Goal: Check status: Check status

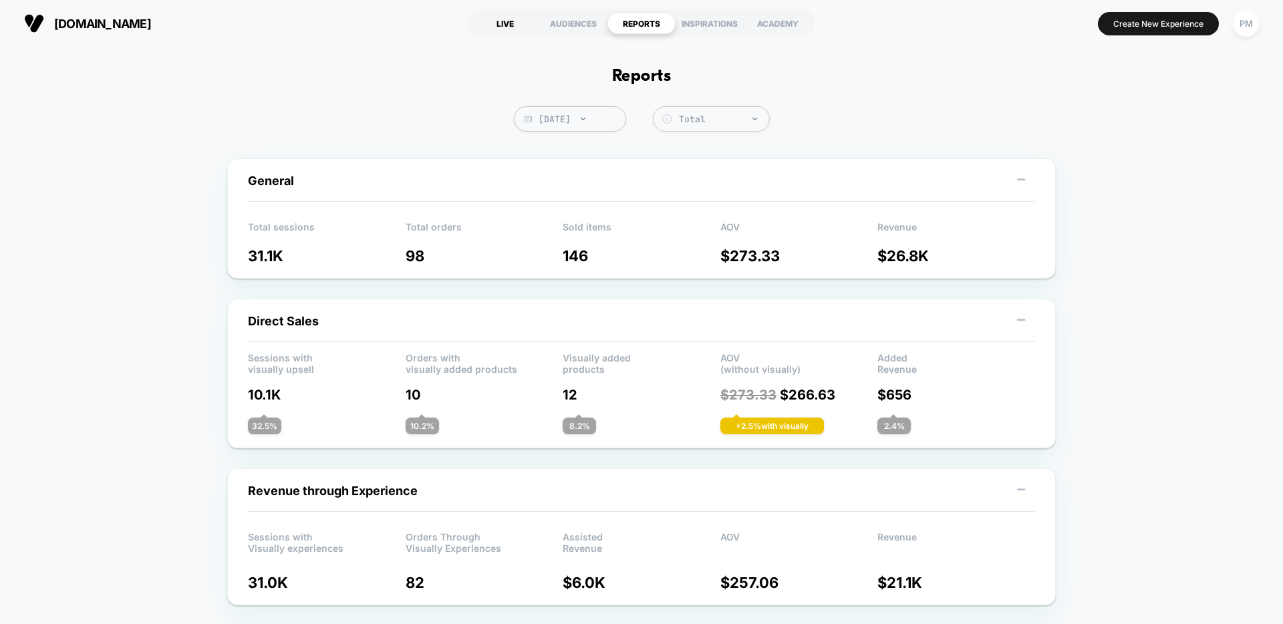
click at [513, 17] on div "LIVE" at bounding box center [505, 23] width 68 height 21
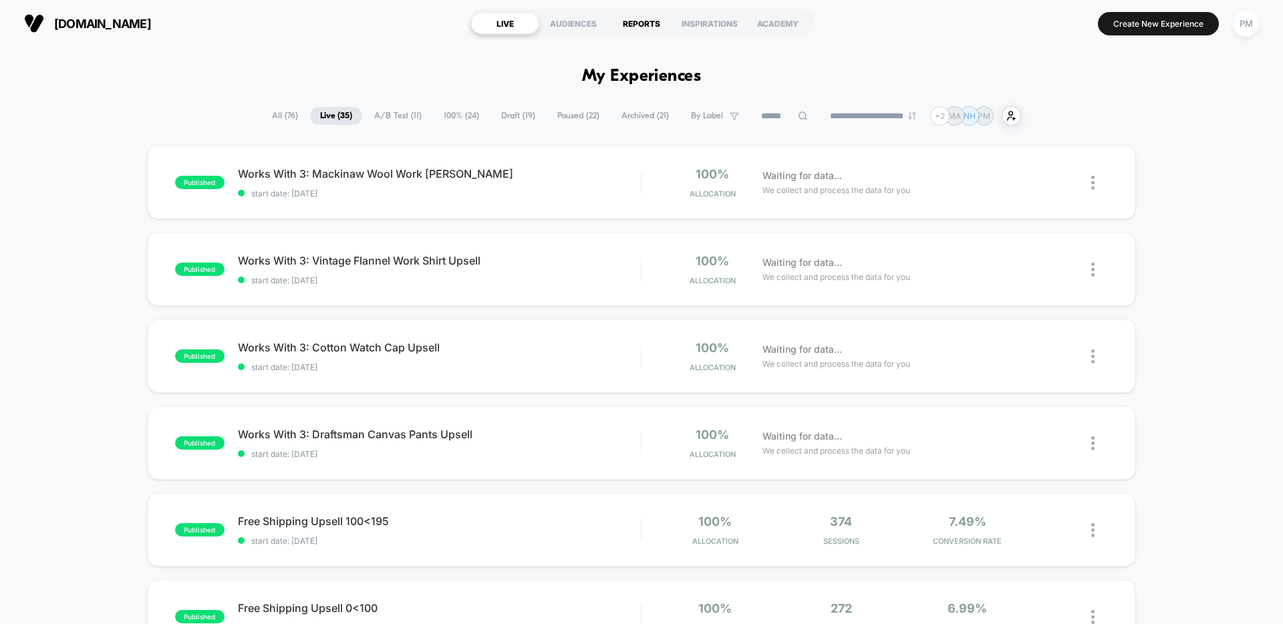
click at [648, 23] on div "REPORTS" at bounding box center [641, 23] width 68 height 21
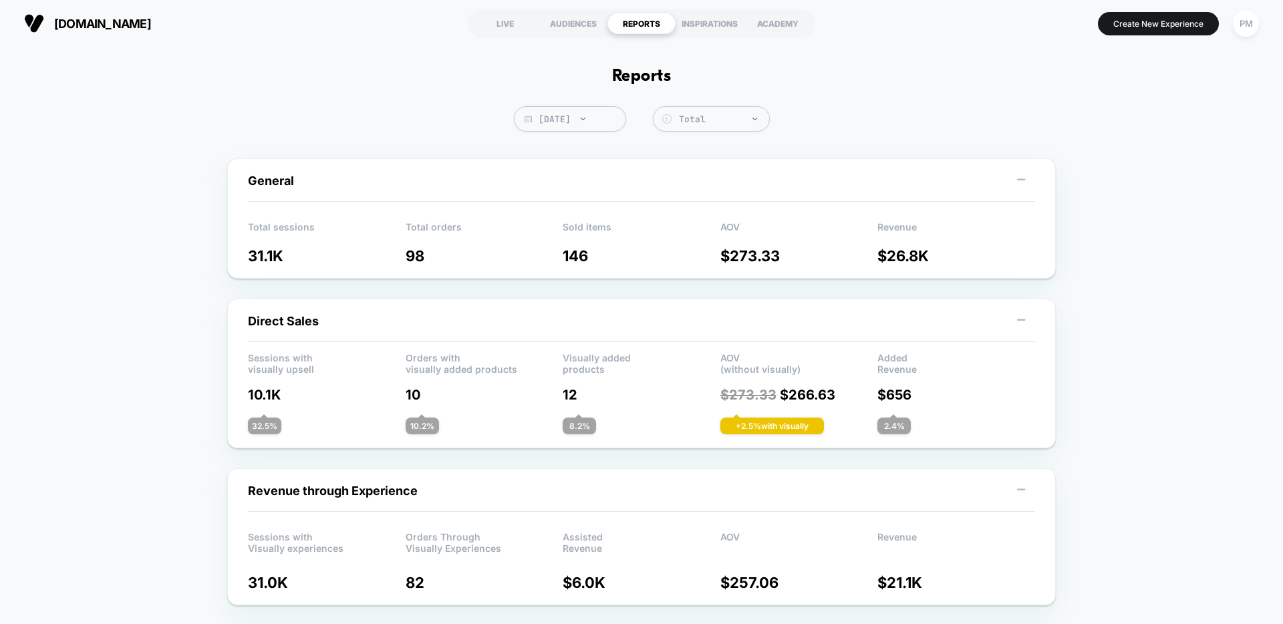
click at [567, 122] on span "[DATE]" at bounding box center [570, 118] width 112 height 25
select select "*"
select select "****"
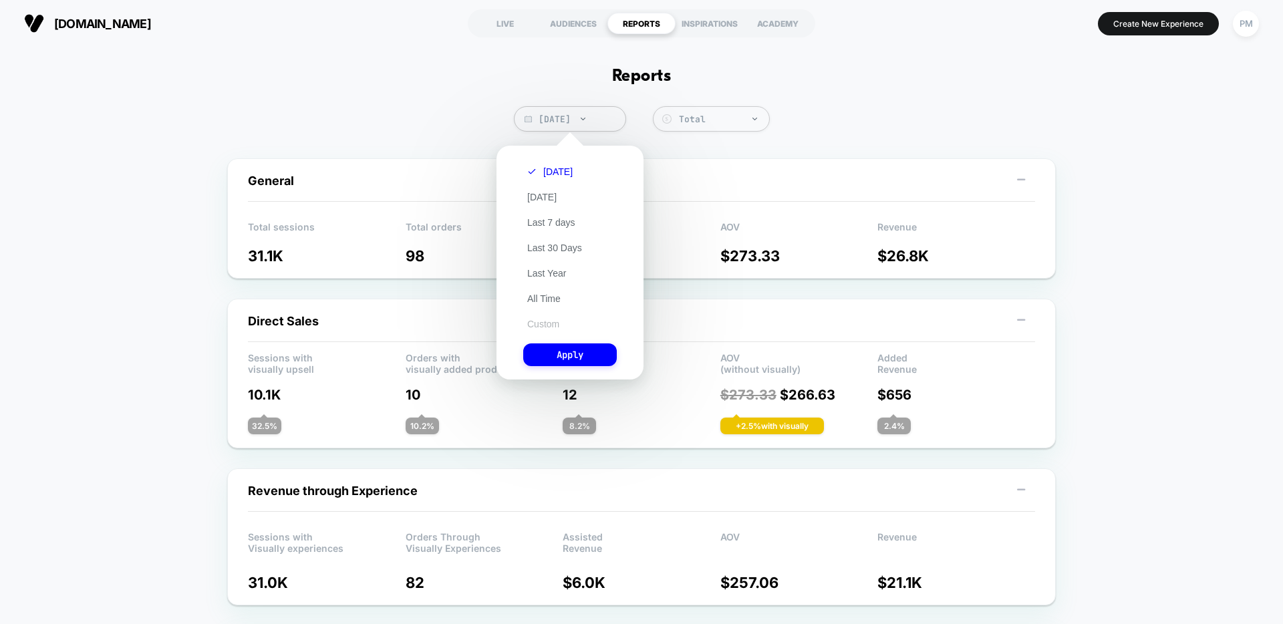
click at [549, 323] on button "Custom" at bounding box center [543, 324] width 40 height 12
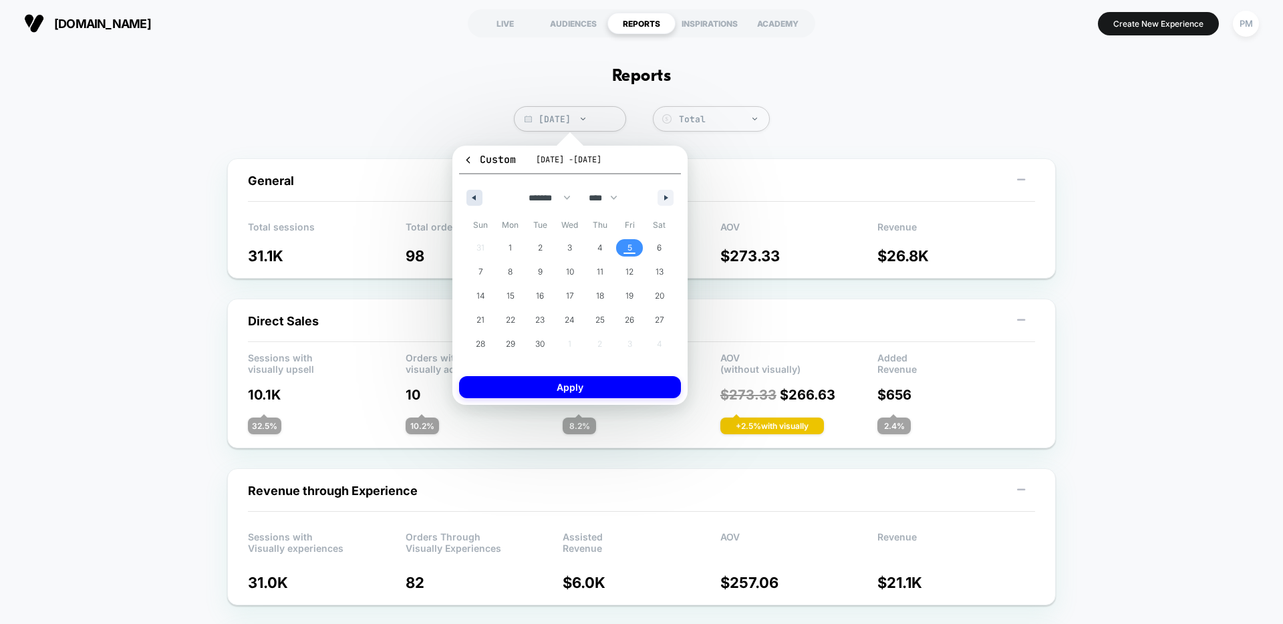
click at [472, 200] on icon "button" at bounding box center [472, 197] width 7 height 5
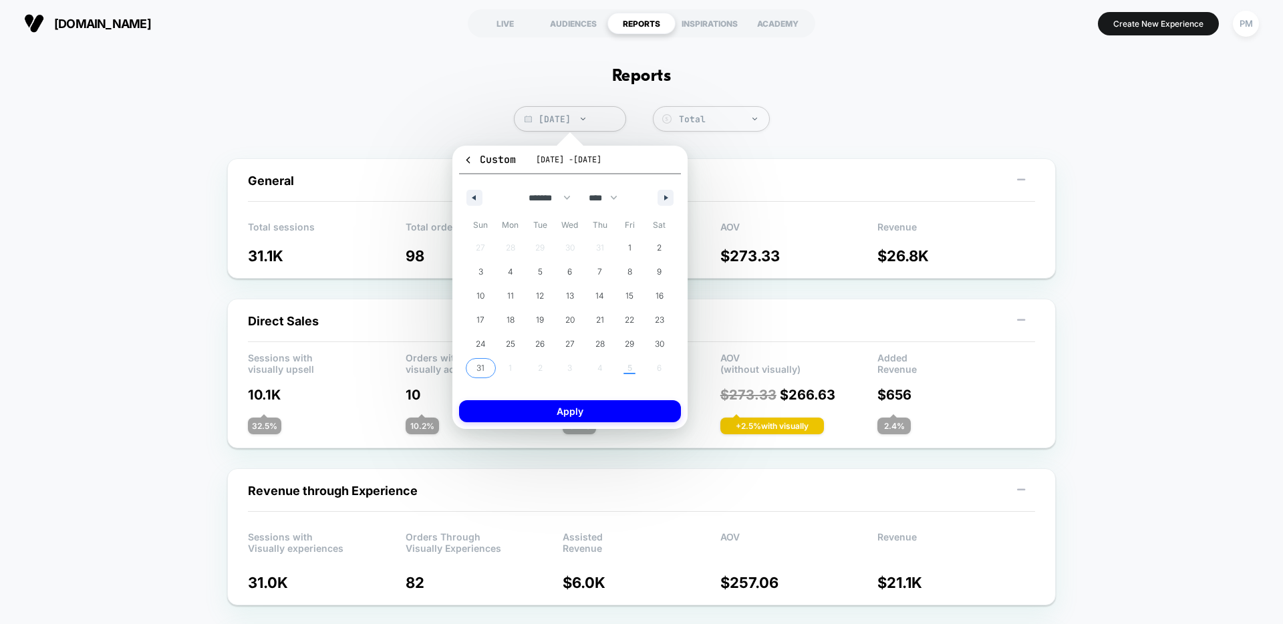
click at [476, 367] on span "31" at bounding box center [480, 368] width 8 height 24
click at [661, 198] on button "button" at bounding box center [665, 198] width 16 height 16
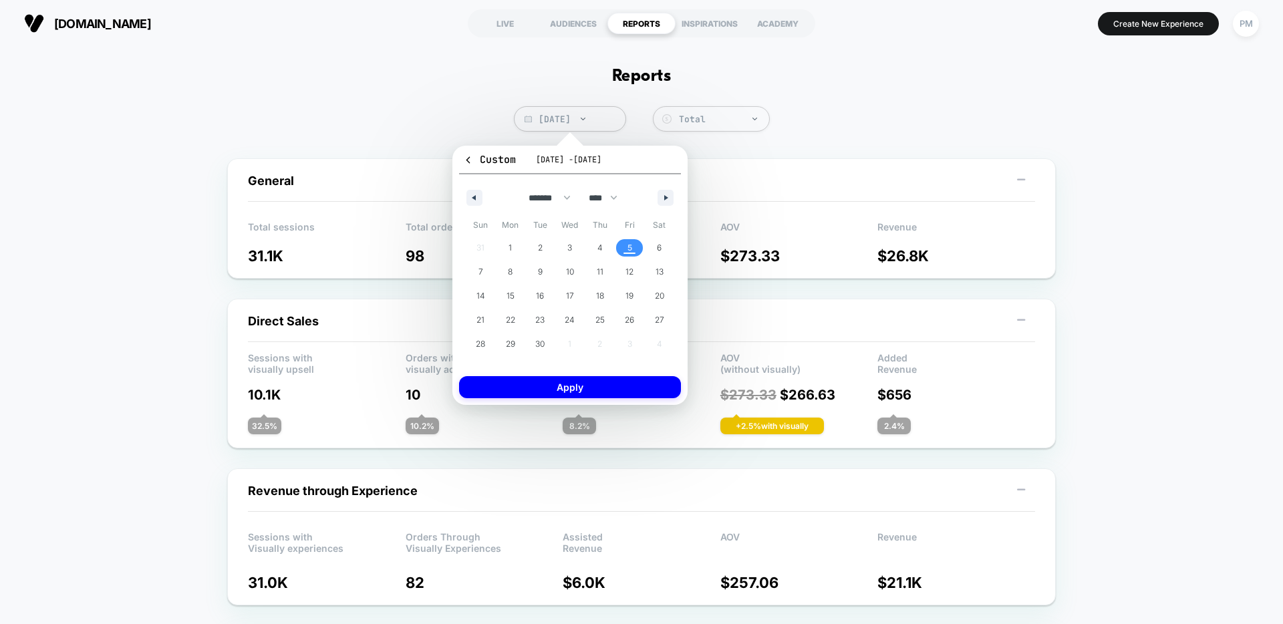
click at [627, 245] on span "5" at bounding box center [629, 248] width 5 height 24
select select "*"
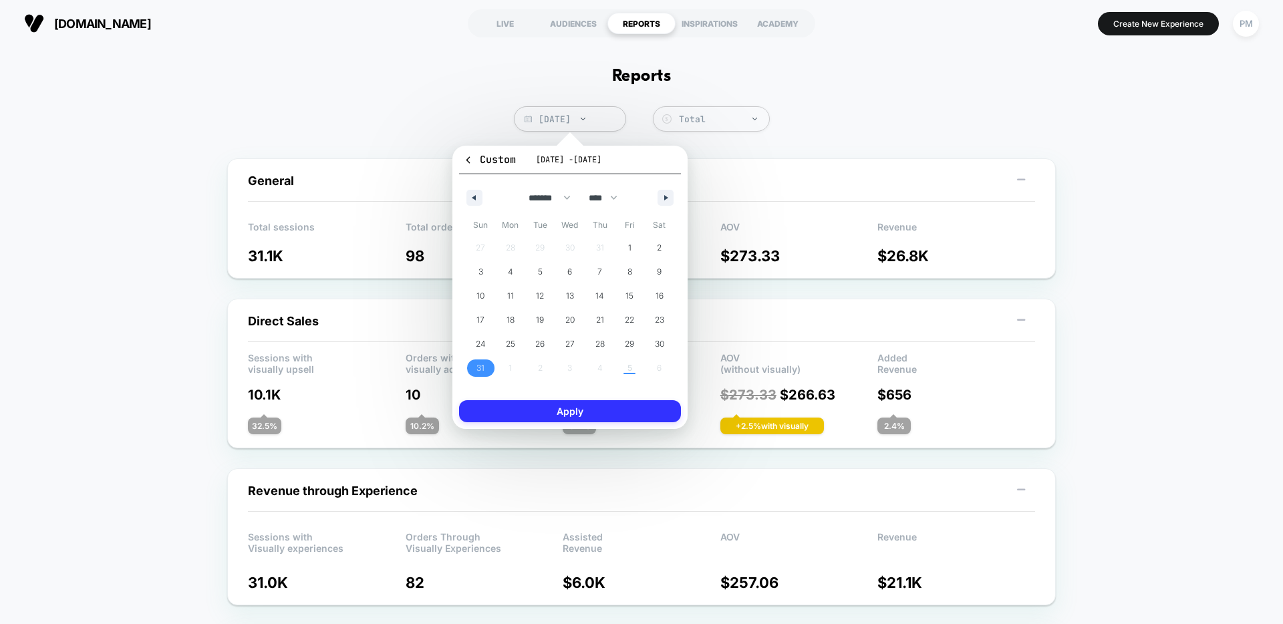
click at [606, 410] on button "Apply" at bounding box center [570, 411] width 222 height 22
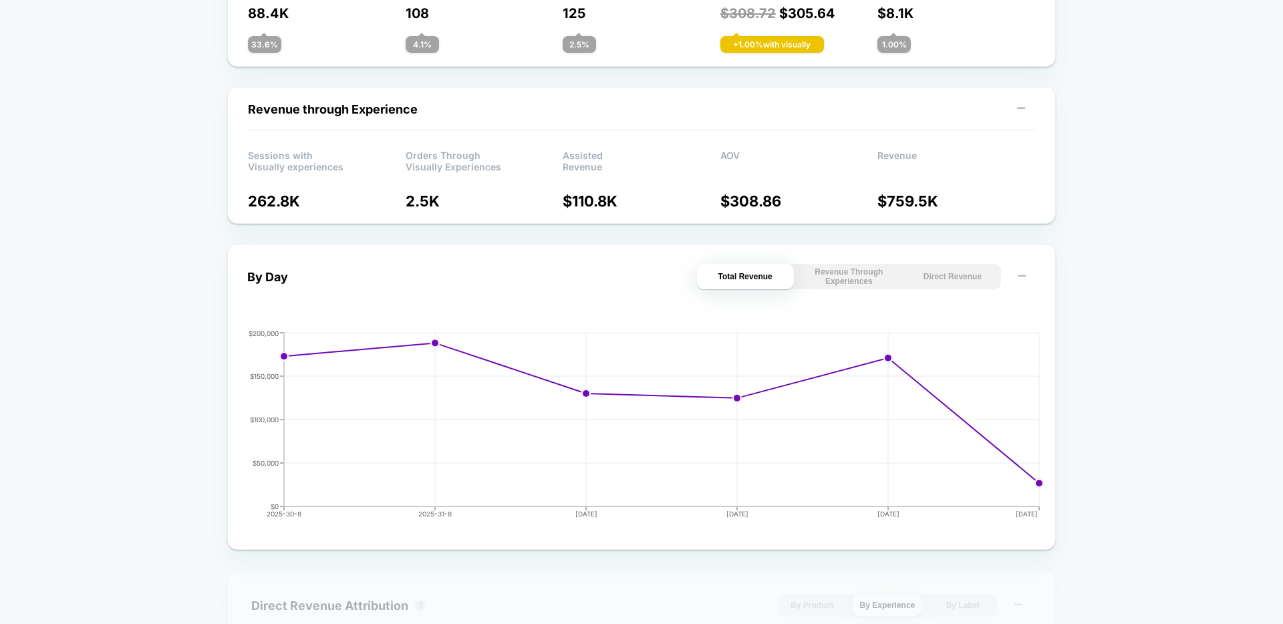
scroll to position [423, 0]
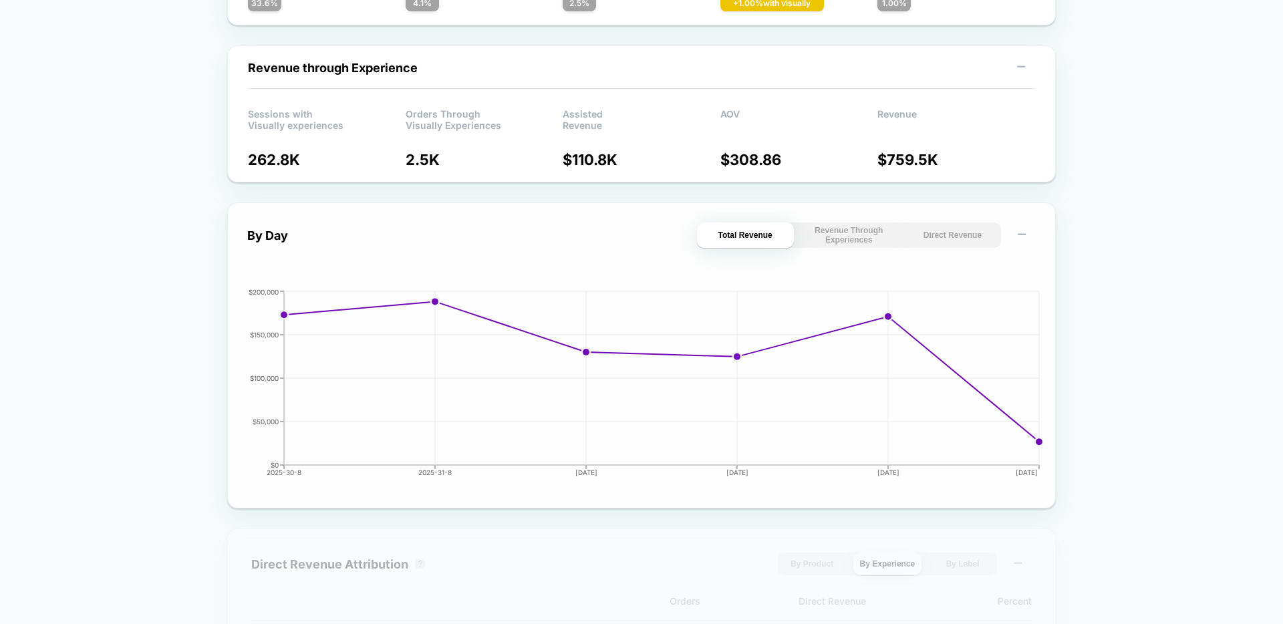
click at [964, 234] on button "Direct Revenue" at bounding box center [952, 234] width 97 height 25
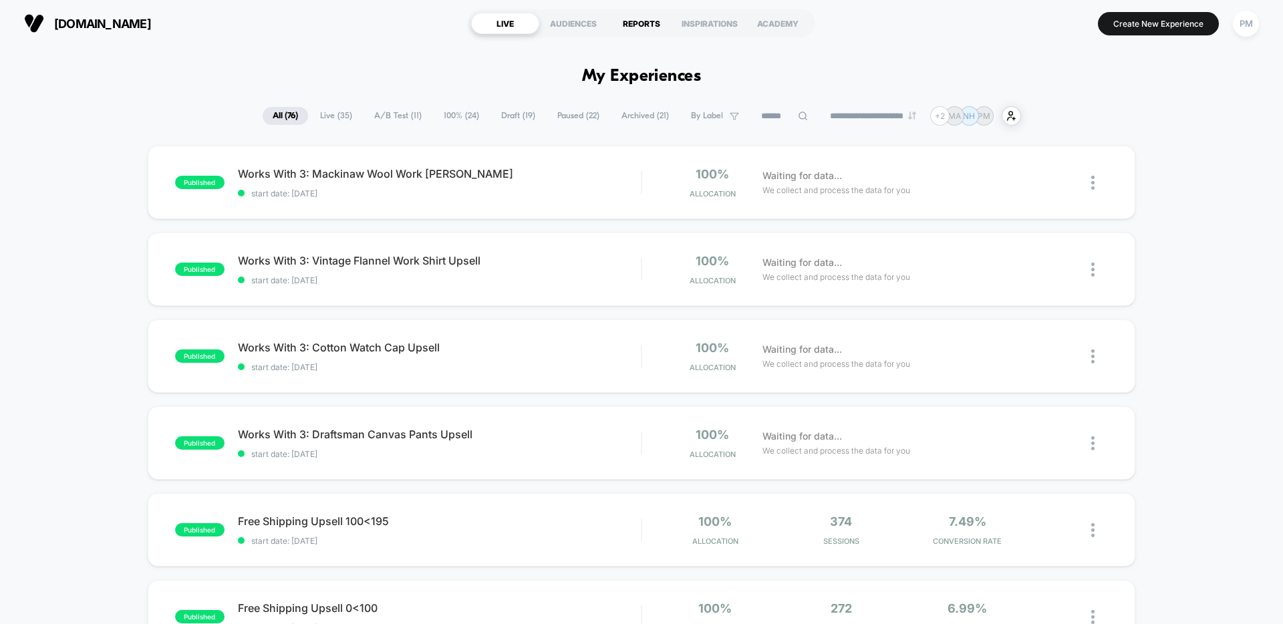
click at [643, 21] on div "REPORTS" at bounding box center [641, 23] width 68 height 21
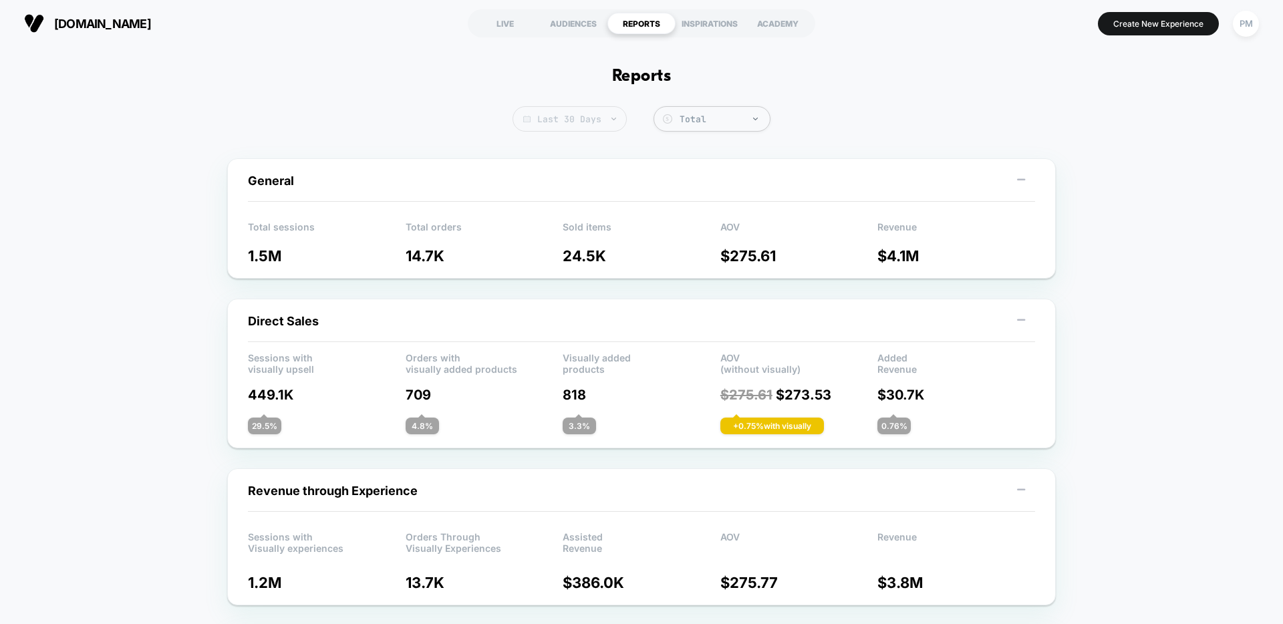
click at [611, 120] on img at bounding box center [613, 119] width 5 height 3
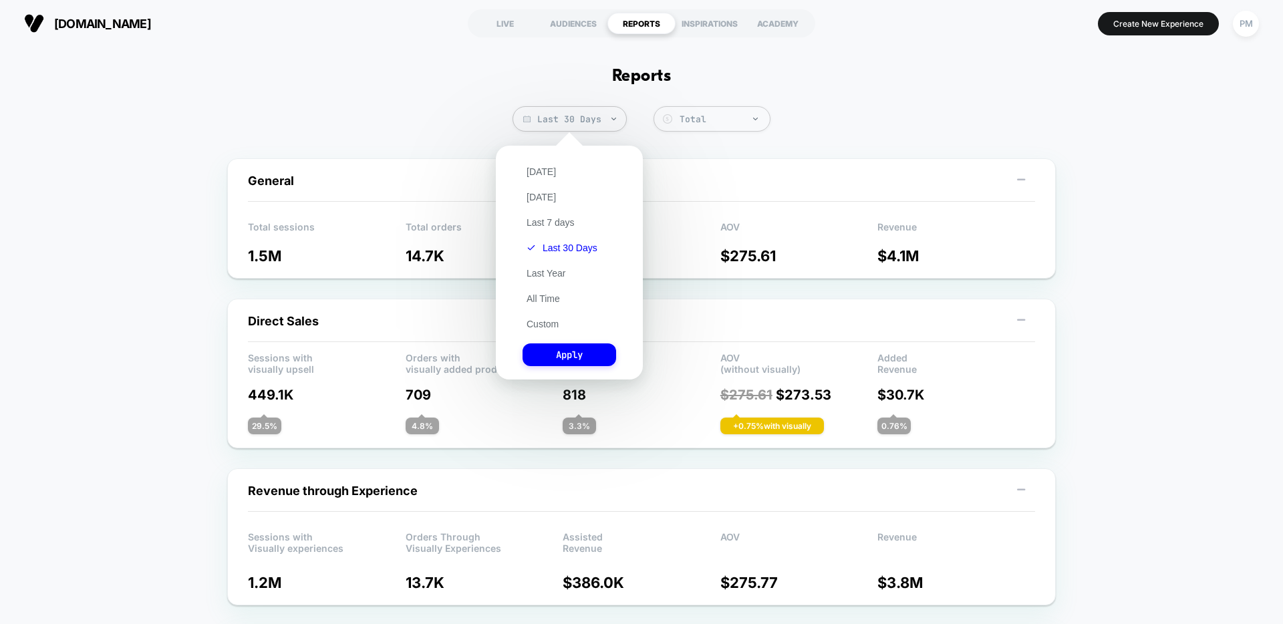
click at [531, 164] on div "[DATE] [DATE] Last 7 days Last 30 Days Last Year All Time Custom Apply" at bounding box center [569, 262] width 134 height 220
click at [536, 169] on button "[DATE]" at bounding box center [540, 172] width 37 height 12
click at [603, 368] on div "[DATE] [DATE] Last 7 days Last 30 Days Last Year All Time Custom Apply" at bounding box center [569, 262] width 134 height 220
click at [597, 363] on button "Apply" at bounding box center [569, 354] width 94 height 23
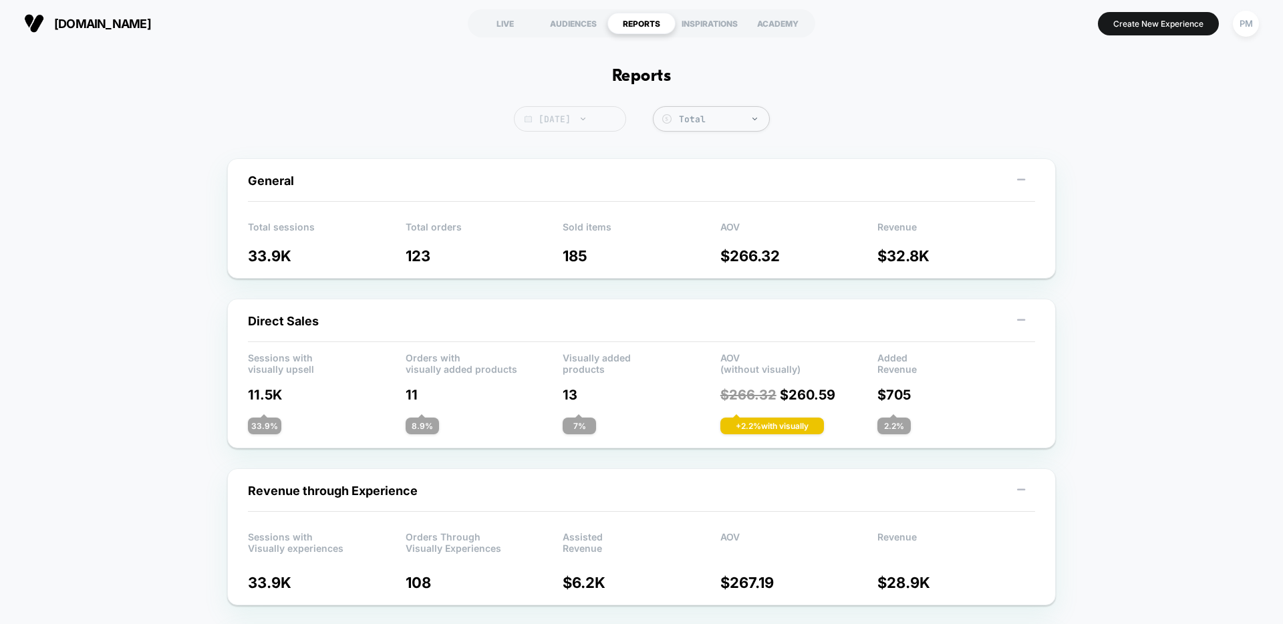
click at [547, 116] on span "[DATE]" at bounding box center [570, 118] width 112 height 25
select select "*"
select select "****"
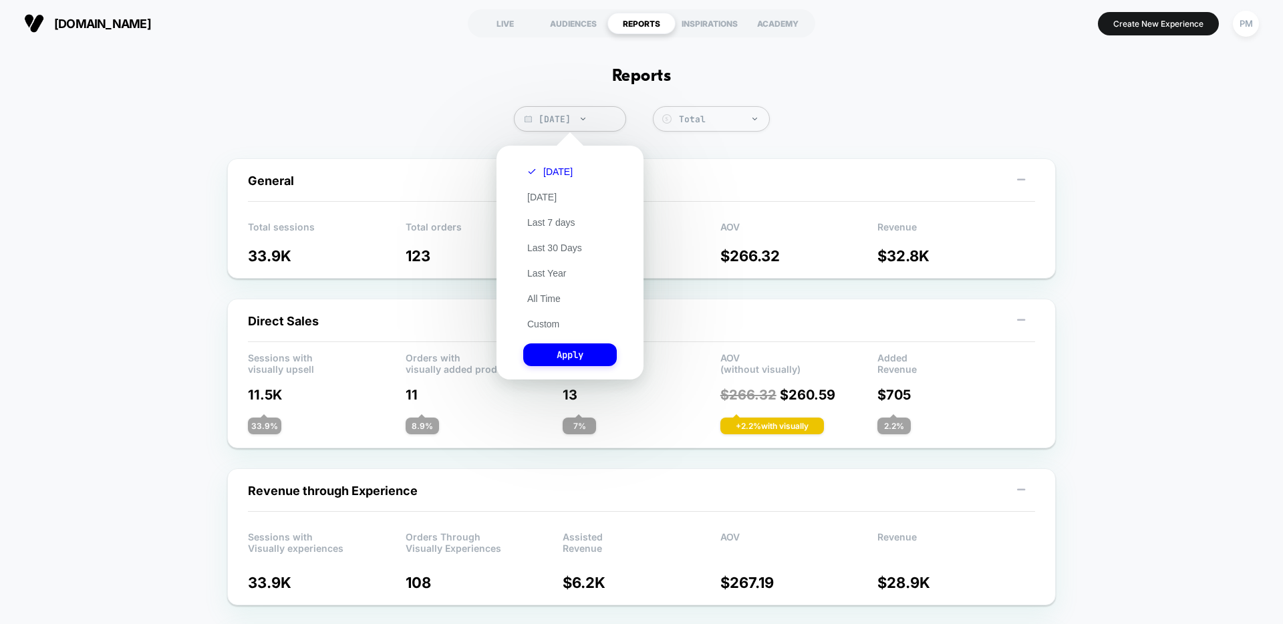
click at [531, 315] on div "[DATE] [DATE] Last 7 days Last 30 Days Last Year All Time Custom Apply" at bounding box center [570, 262] width 134 height 220
click at [531, 322] on button "Custom" at bounding box center [543, 324] width 40 height 12
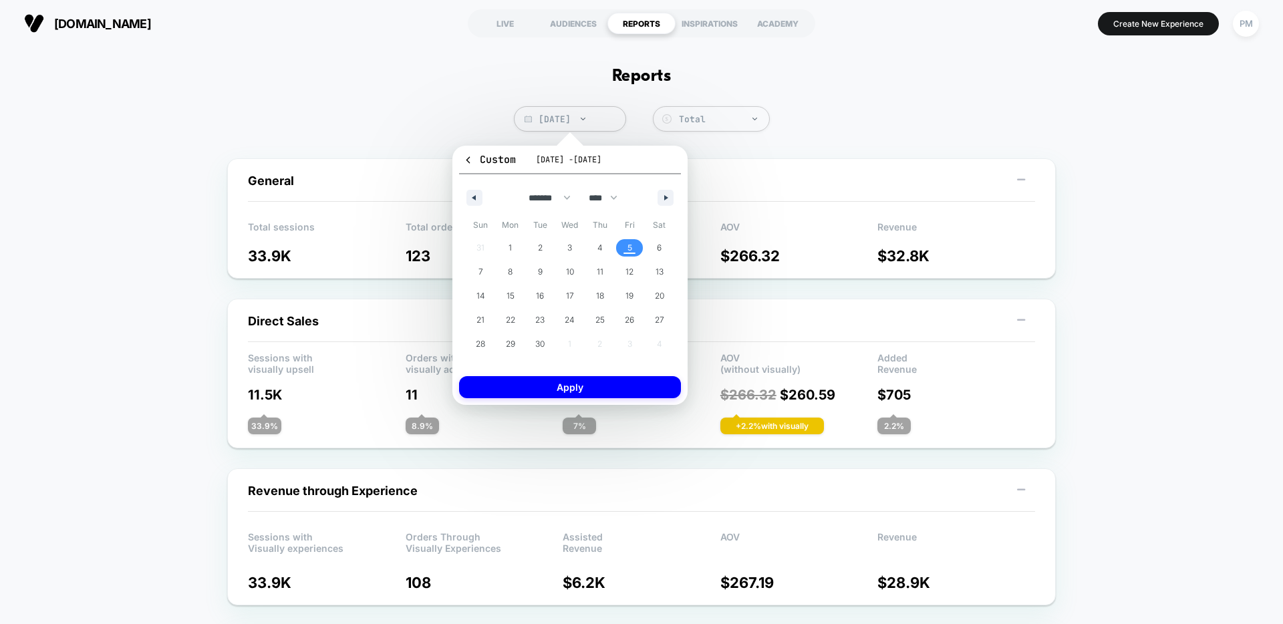
click at [483, 194] on div "******* ******** ***** ***** *** **** **** ****** ********* ******* ******** **…" at bounding box center [570, 194] width 222 height 40
click at [478, 195] on button "button" at bounding box center [474, 198] width 16 height 16
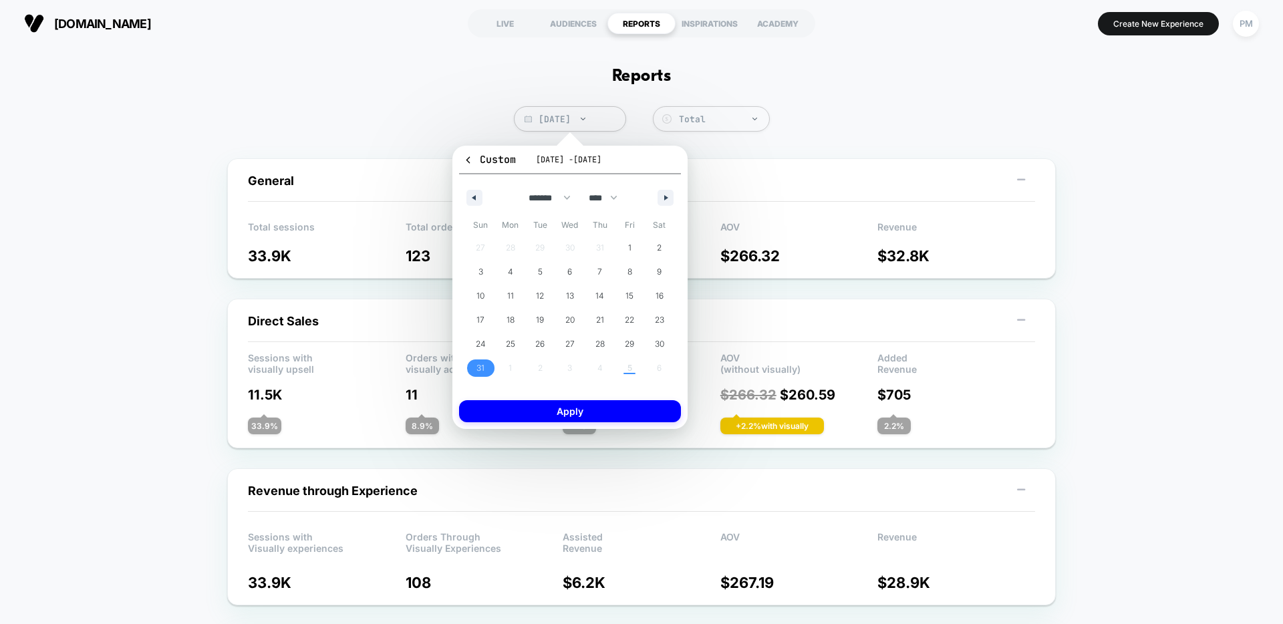
click at [476, 367] on span "31" at bounding box center [481, 367] width 30 height 17
click at [663, 195] on button "button" at bounding box center [665, 198] width 16 height 16
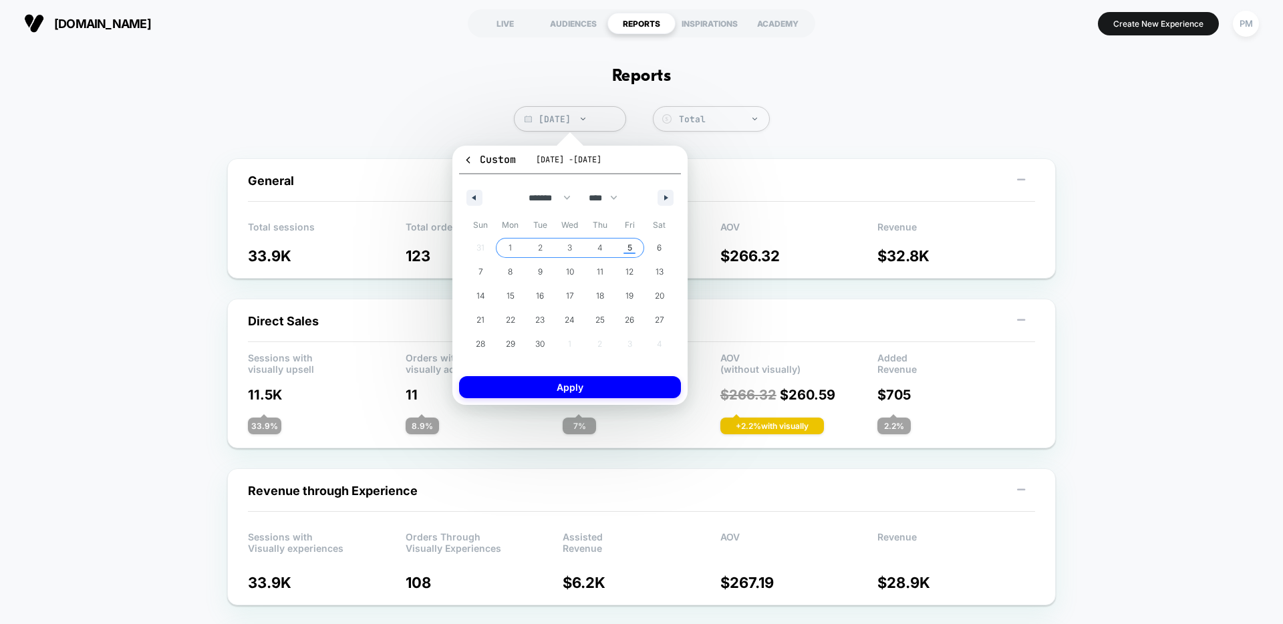
click at [625, 246] on span "5" at bounding box center [630, 247] width 30 height 17
select select "*"
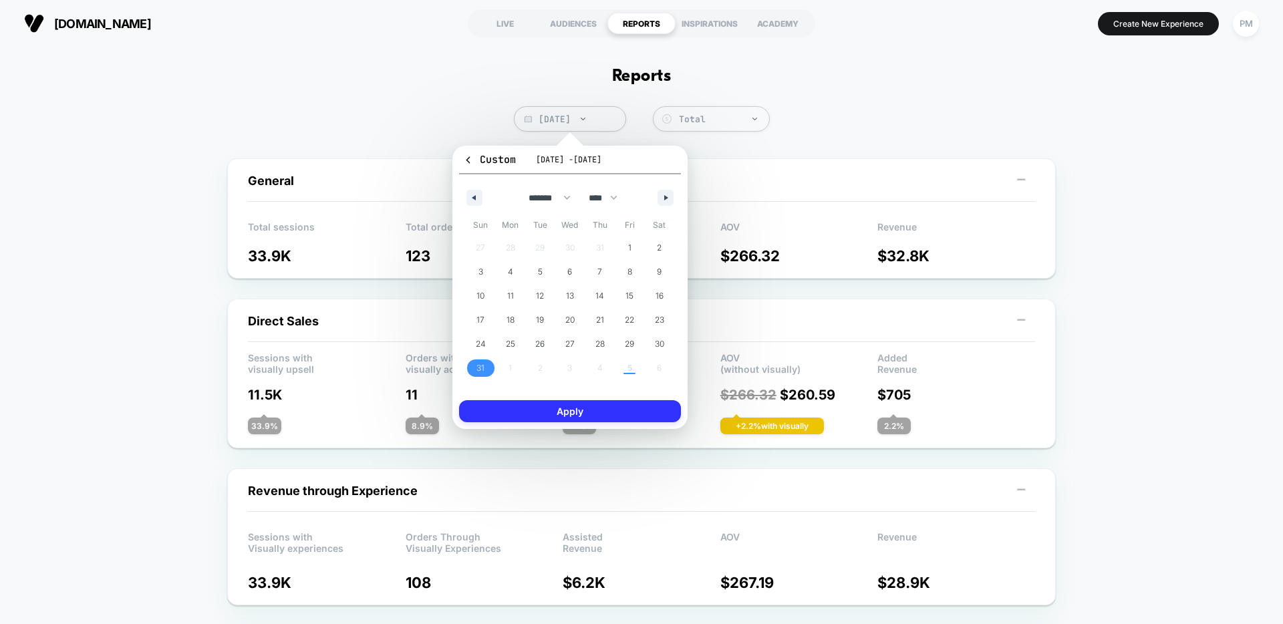
click at [613, 417] on button "Apply" at bounding box center [570, 411] width 222 height 22
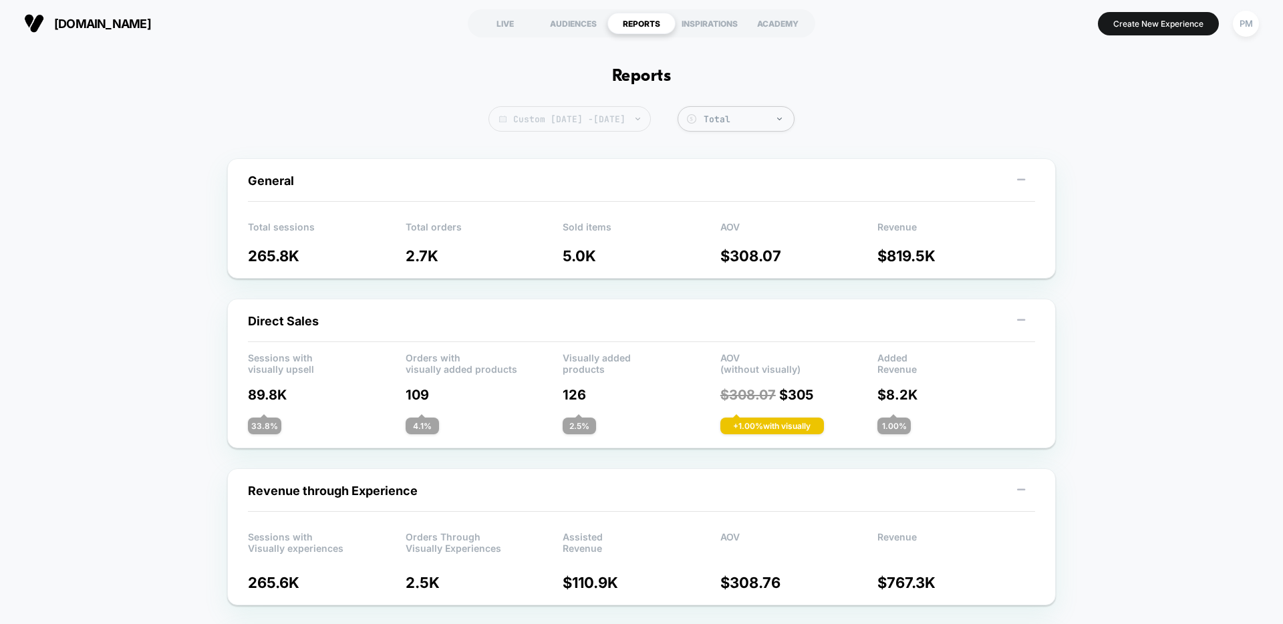
click at [567, 126] on span "Custom [DATE] - [DATE]" at bounding box center [569, 118] width 162 height 25
select select "*"
select select "****"
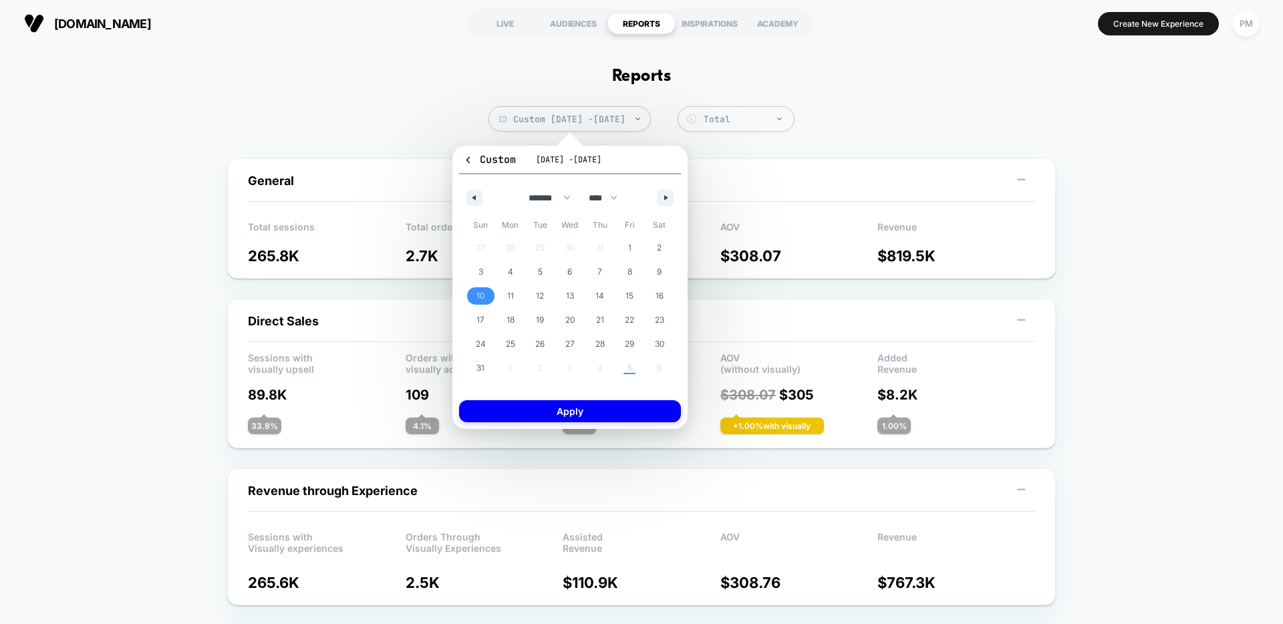
click at [481, 295] on span "10" at bounding box center [480, 296] width 8 height 24
click at [667, 195] on icon "button" at bounding box center [667, 197] width 7 height 5
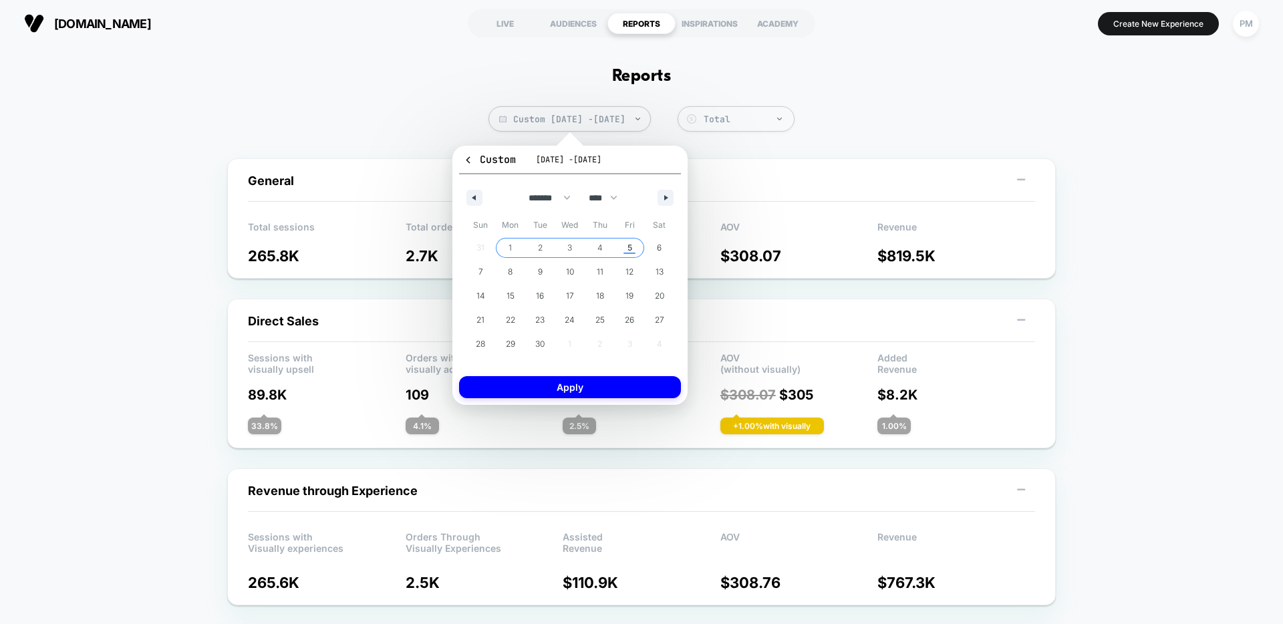
click at [633, 249] on span "5" at bounding box center [630, 247] width 30 height 17
select select "*"
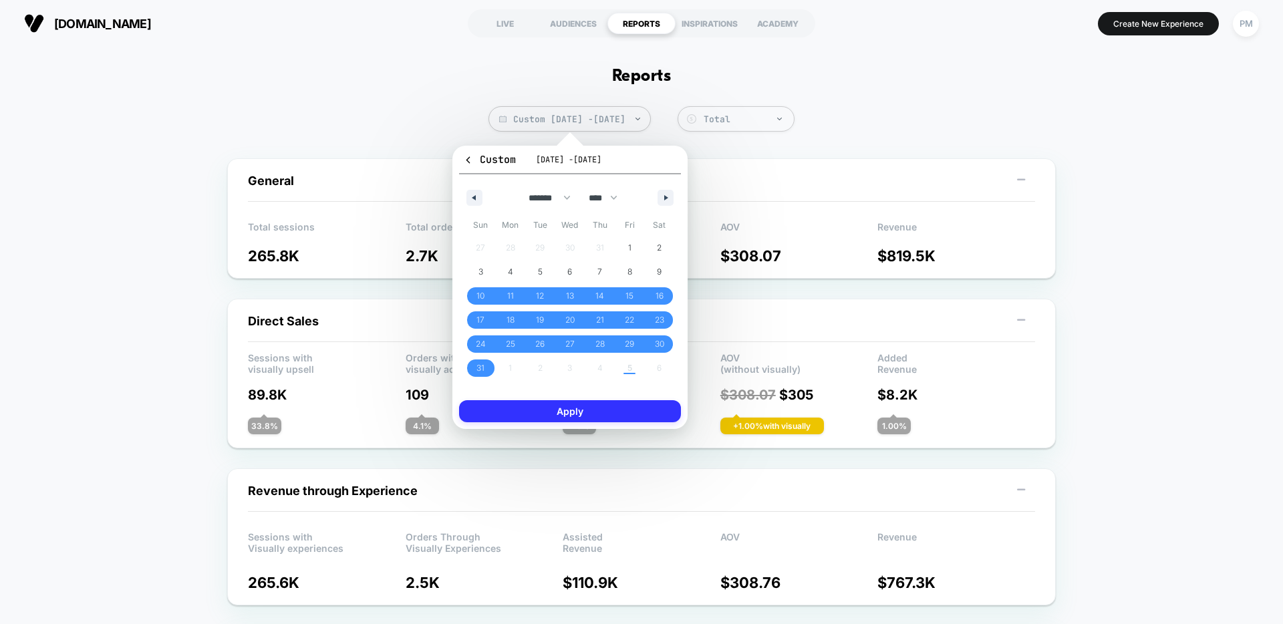
click at [599, 415] on button "Apply" at bounding box center [570, 411] width 222 height 22
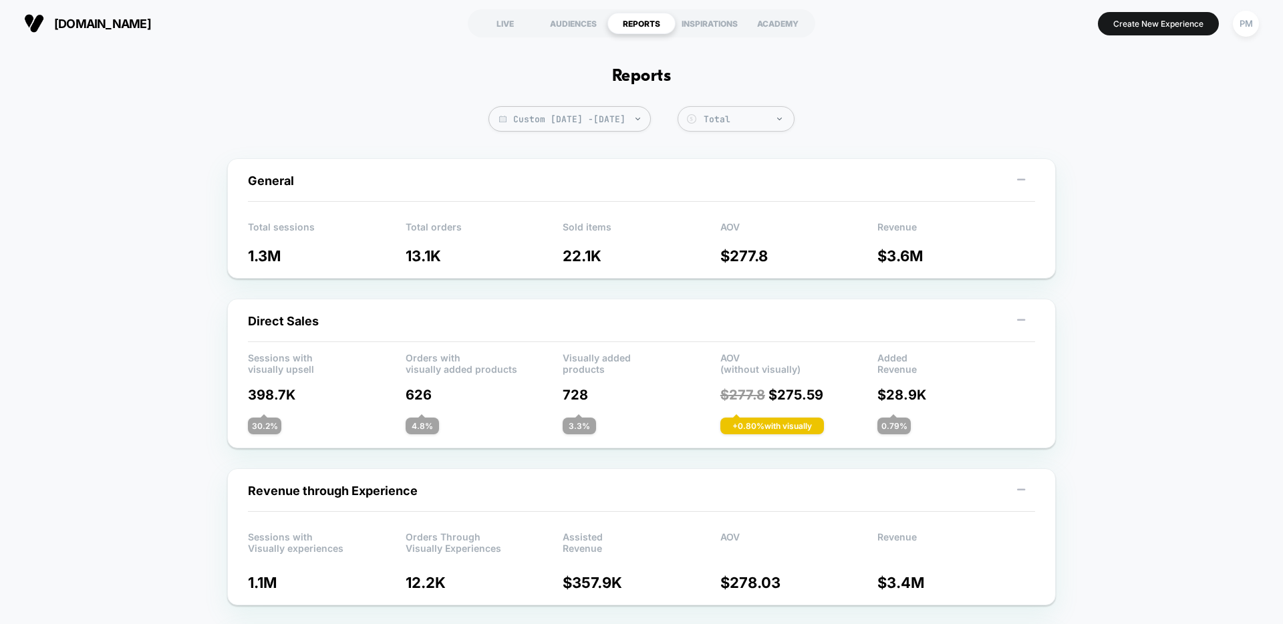
click at [597, 122] on span "Custom [DATE] - [DATE]" at bounding box center [569, 118] width 162 height 25
select select "*"
select select "****"
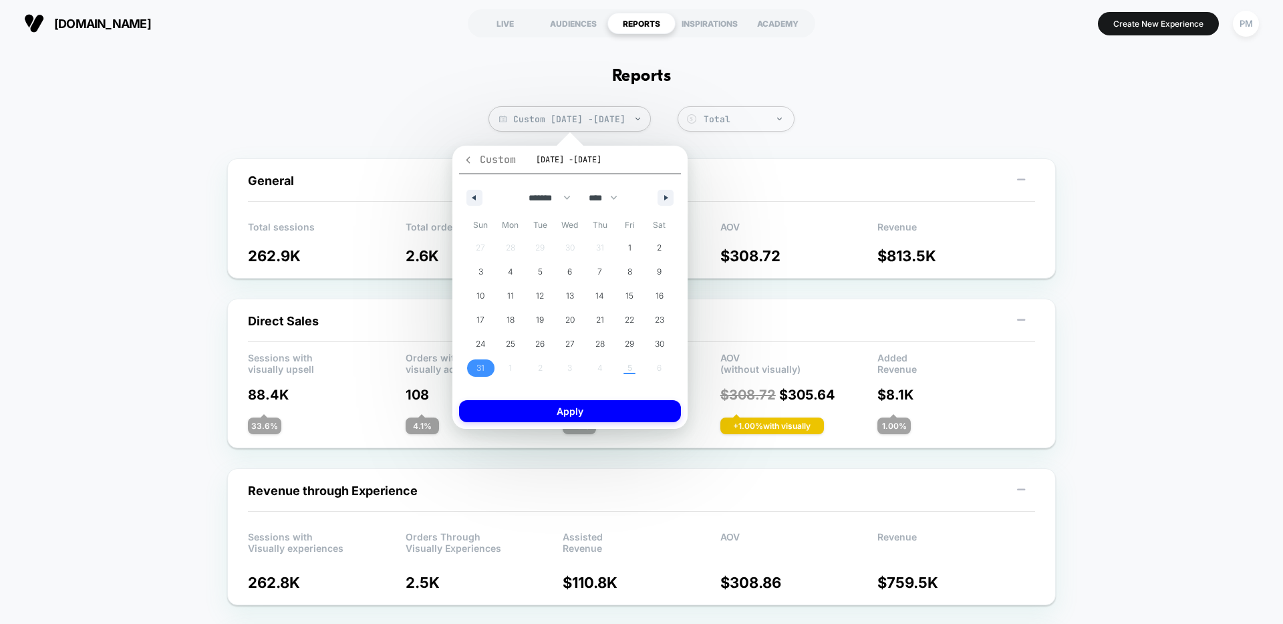
click at [472, 153] on span "Custom" at bounding box center [489, 159] width 53 height 13
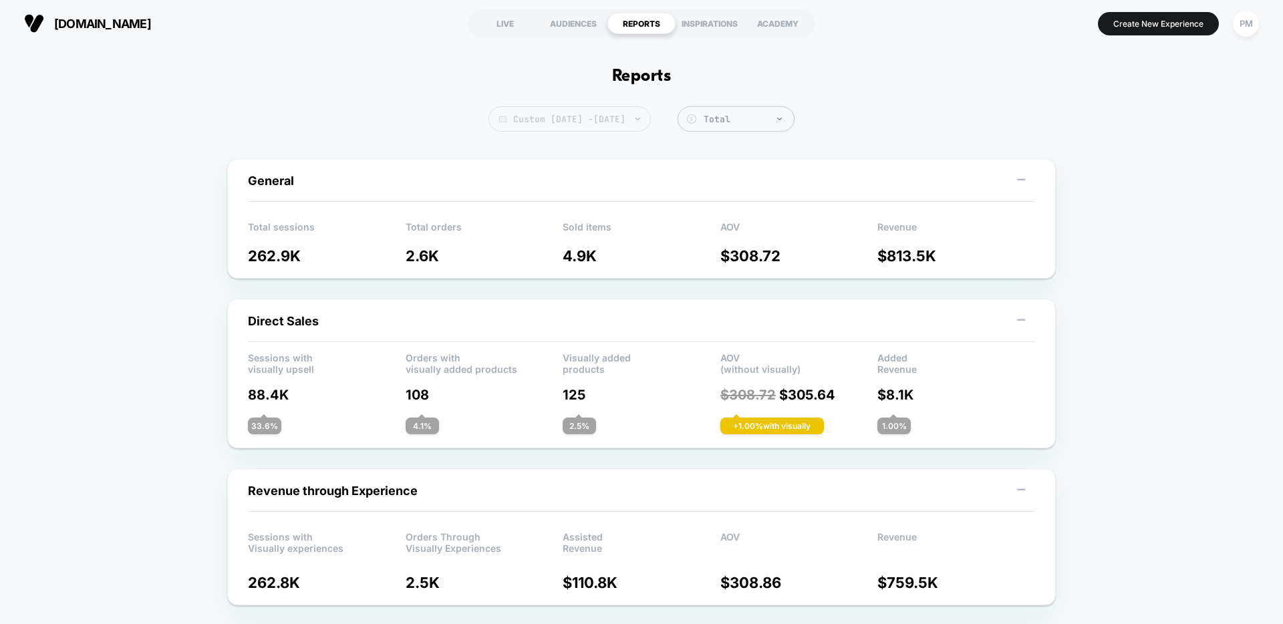
click at [499, 122] on img at bounding box center [502, 119] width 7 height 7
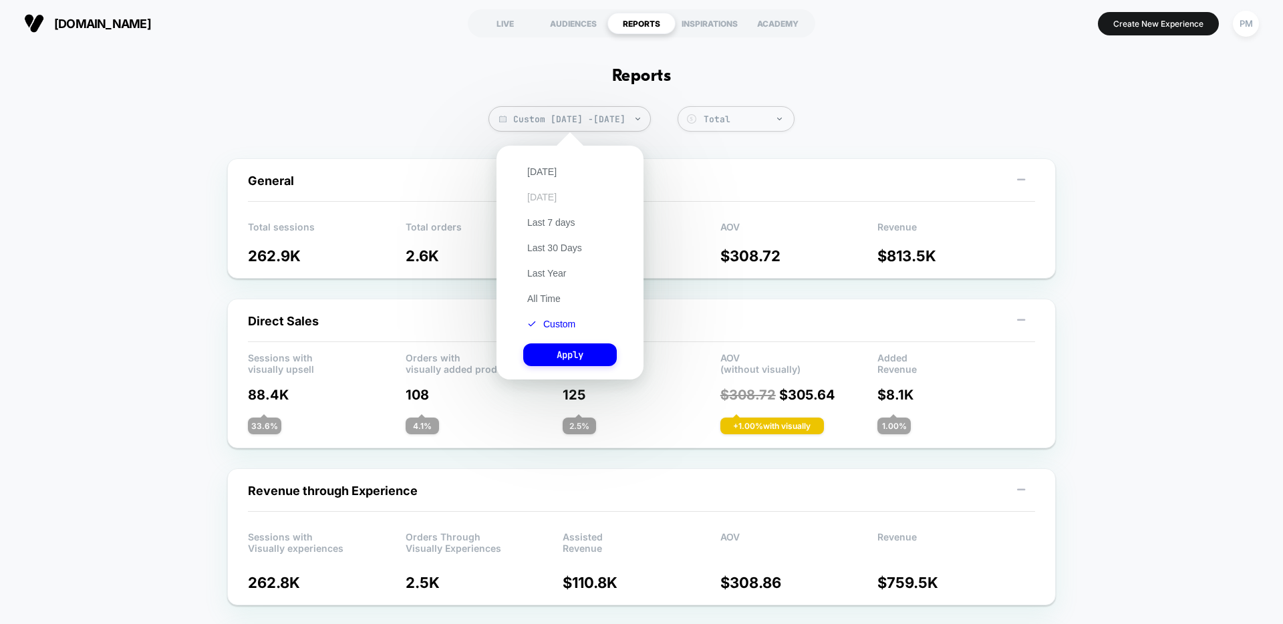
click at [529, 198] on button "[DATE]" at bounding box center [541, 197] width 37 height 12
click at [577, 348] on button "Apply" at bounding box center [570, 354] width 94 height 23
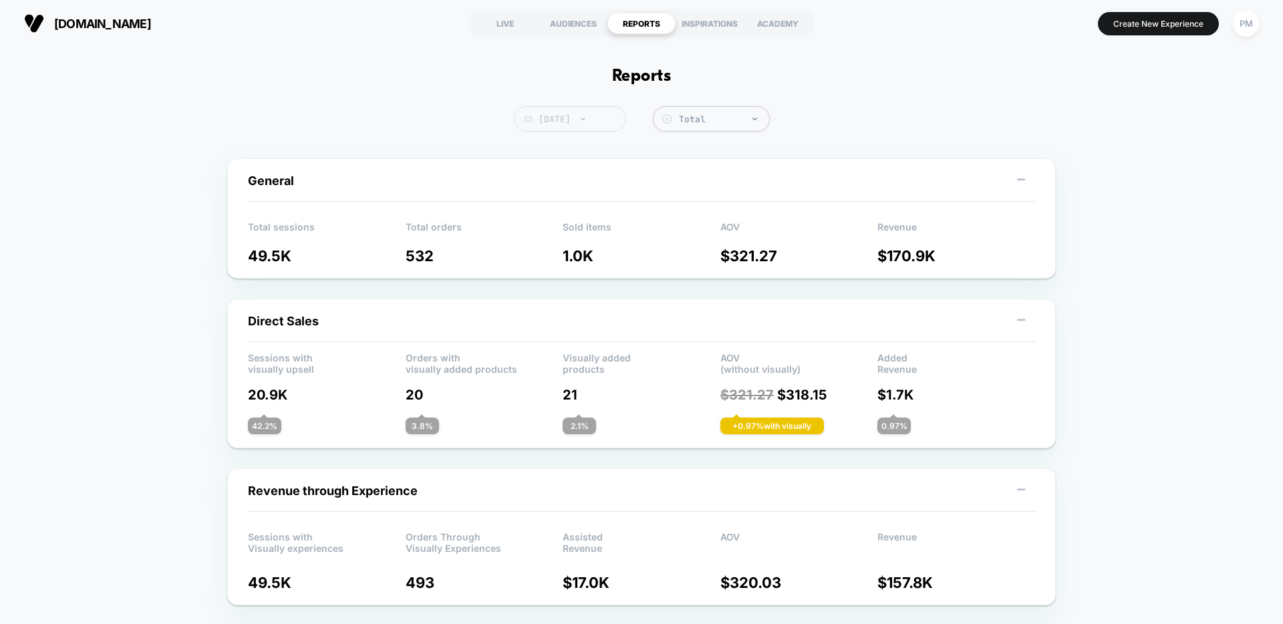
click at [563, 127] on span "[DATE]" at bounding box center [570, 118] width 112 height 25
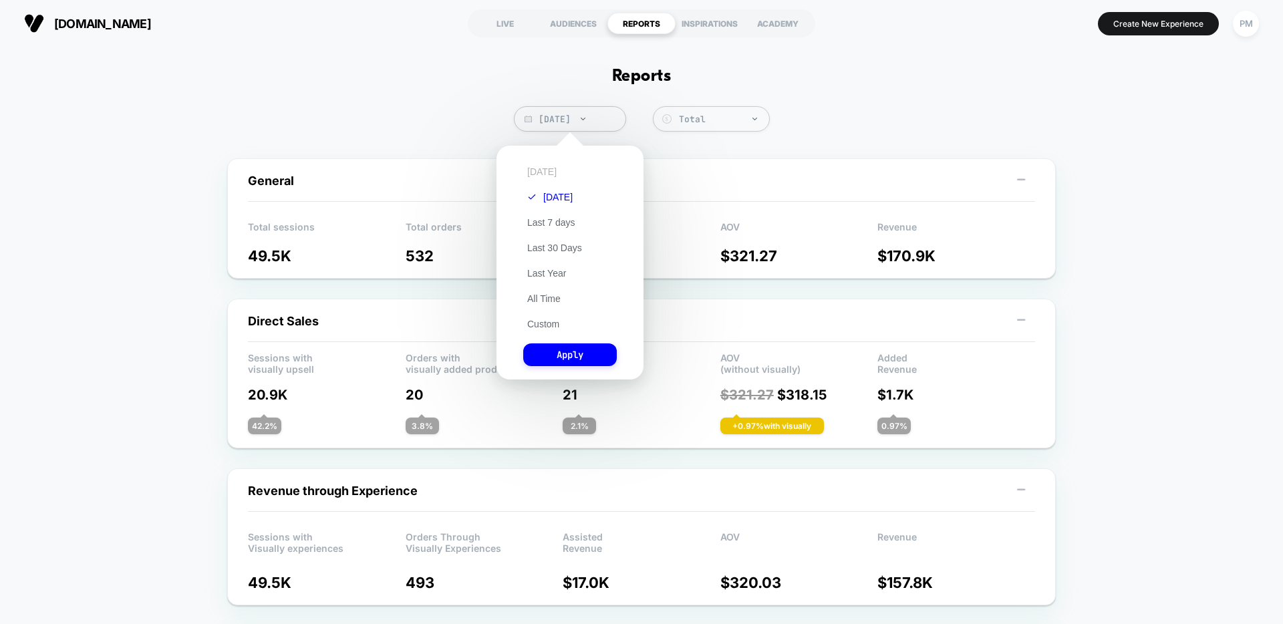
click at [537, 170] on button "[DATE]" at bounding box center [541, 172] width 37 height 12
click at [563, 362] on button "Apply" at bounding box center [570, 354] width 94 height 23
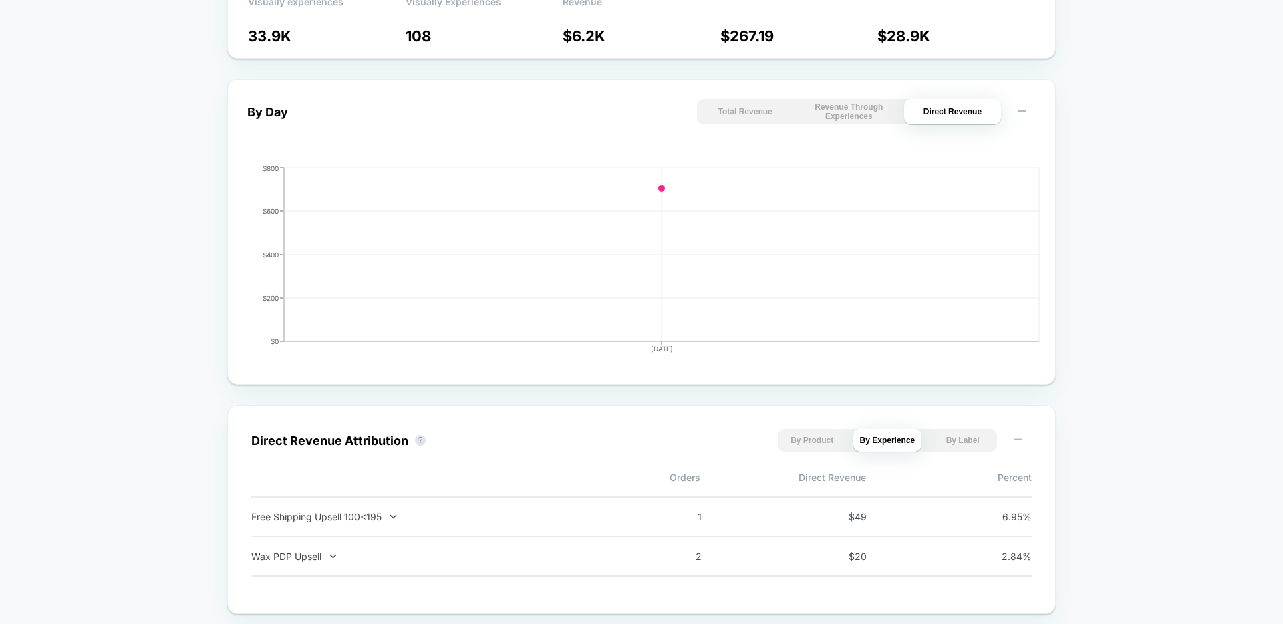
scroll to position [750, 0]
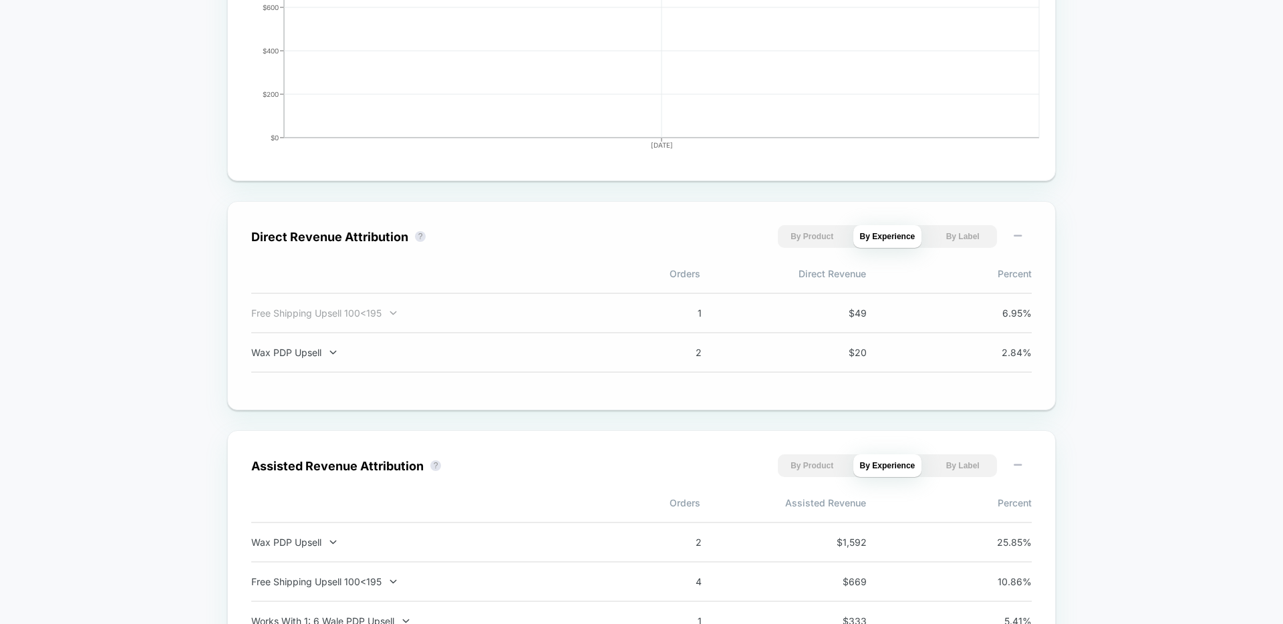
click at [436, 309] on div "Free Shipping Upsell 100<195" at bounding box center [426, 312] width 351 height 11
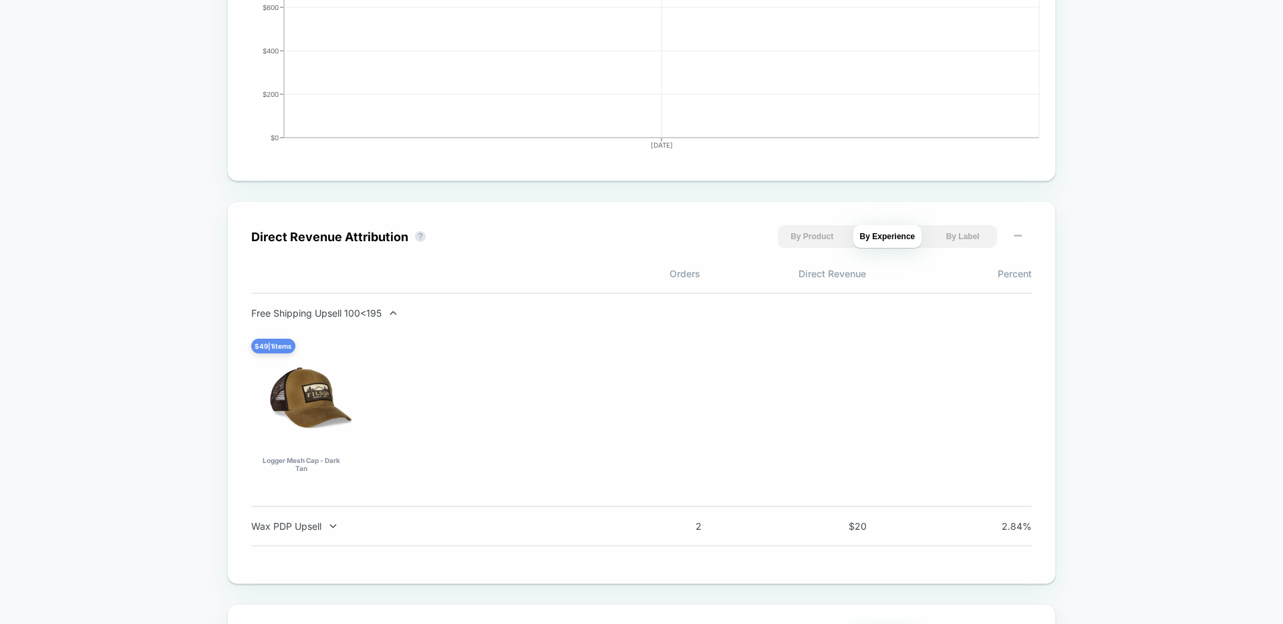
click at [436, 309] on div "Free Shipping Upsell 100<195" at bounding box center [426, 312] width 351 height 11
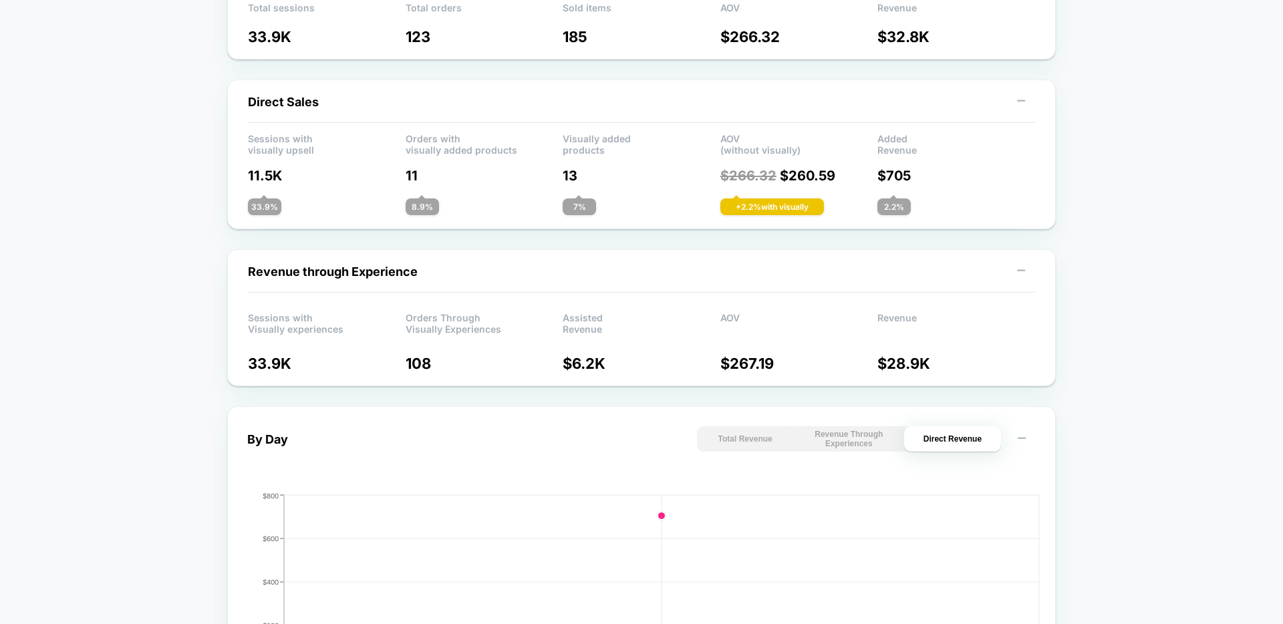
scroll to position [21, 0]
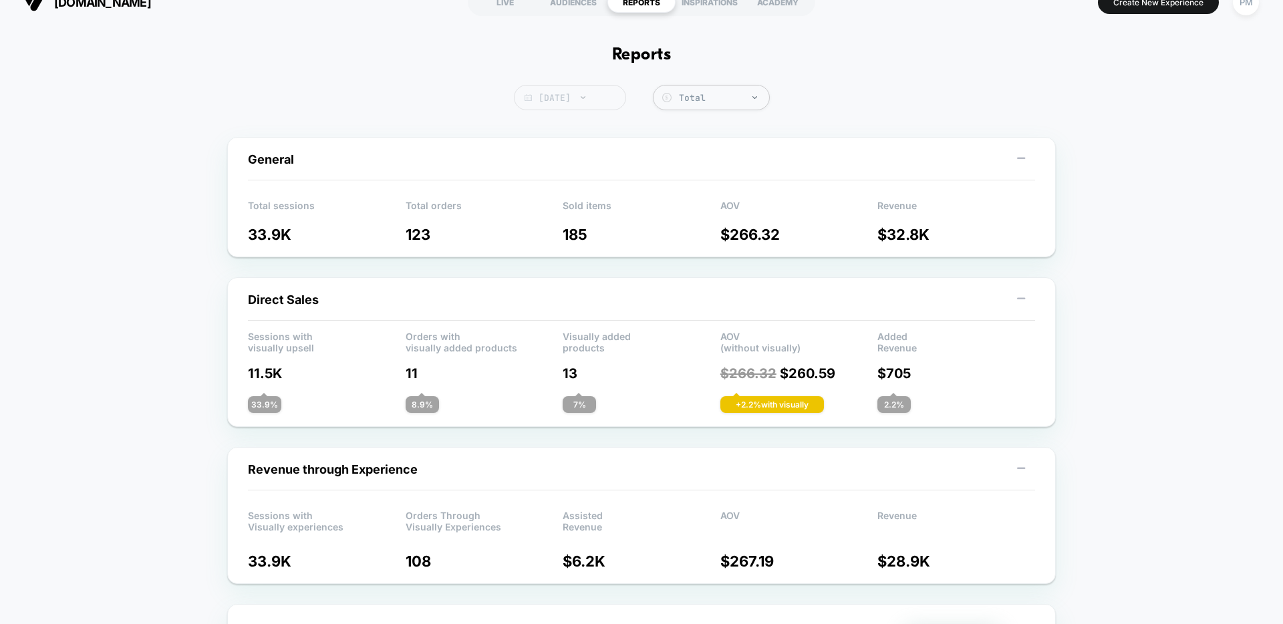
click at [600, 101] on span "[DATE]" at bounding box center [570, 97] width 112 height 25
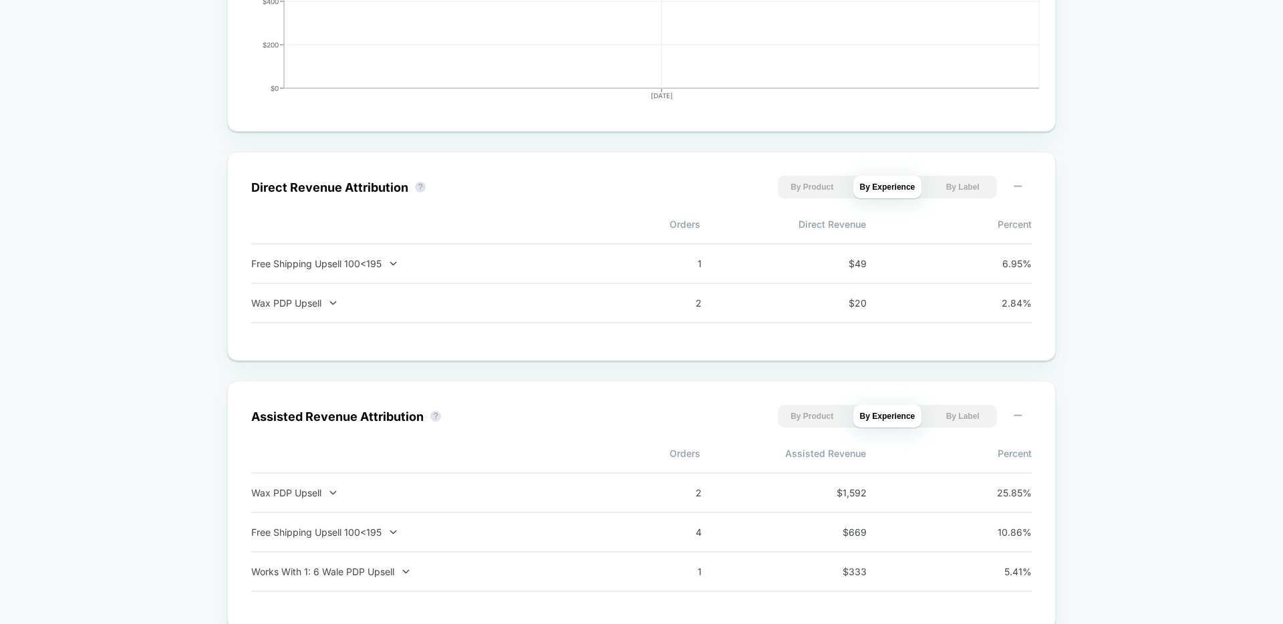
scroll to position [800, 0]
